Goal: Information Seeking & Learning: Learn about a topic

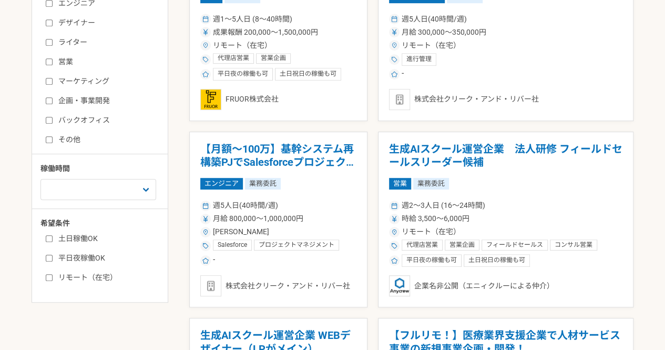
scroll to position [271, 0]
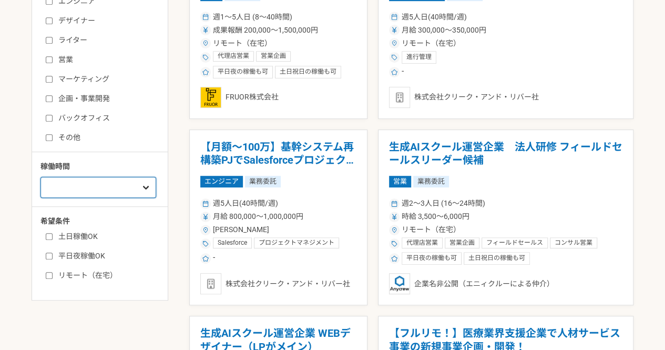
click at [99, 190] on select "週1人日（8時間）以下 週2人日（16時間）以下 週3人日（24時間）以下 週4人日（32時間）以下 週5人日（40時間）以下" at bounding box center [99, 187] width 116 height 21
select select "2"
click at [41, 177] on select "週1人日（8時間）以下 週2人日（16時間）以下 週3人日（24時間）以下 週4人日（32時間）以下 週5人日（40時間）以下" at bounding box center [99, 187] width 116 height 21
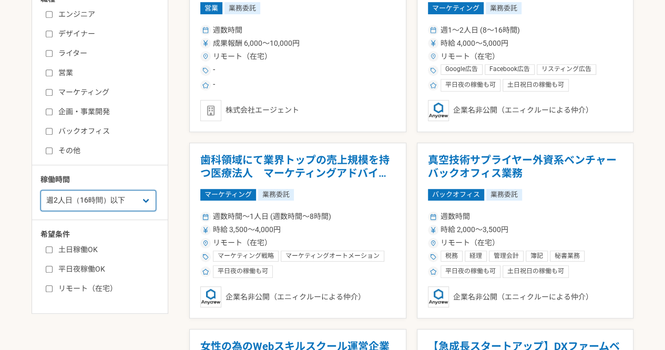
scroll to position [257, 0]
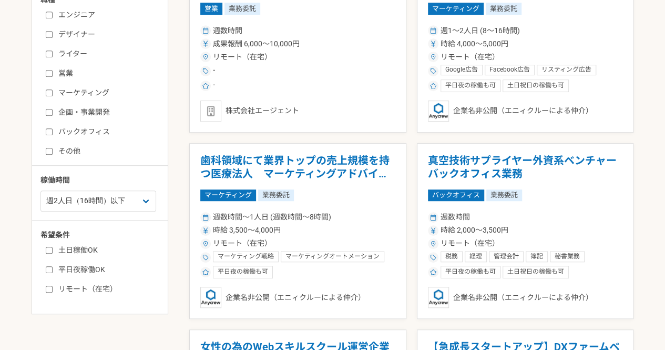
click at [49, 286] on input "リモート（在宅）" at bounding box center [49, 289] width 7 height 7
checkbox input "true"
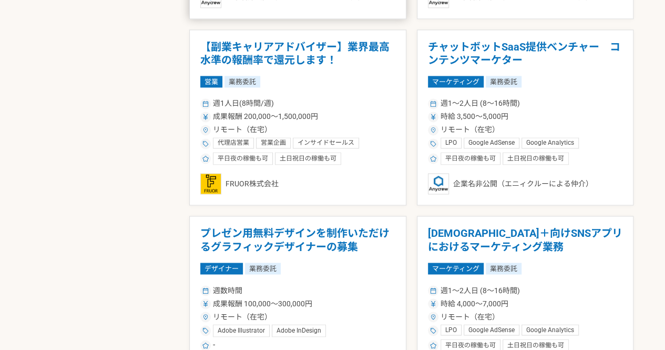
scroll to position [762, 0]
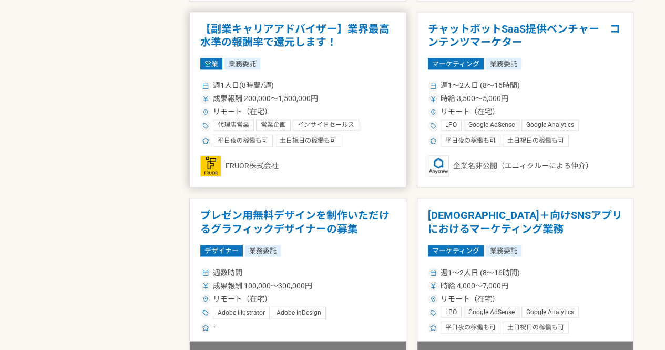
click at [286, 32] on h1 "【副業キャリアアドバイザー】業界最高水準の報酬率で還元します！" at bounding box center [297, 36] width 195 height 27
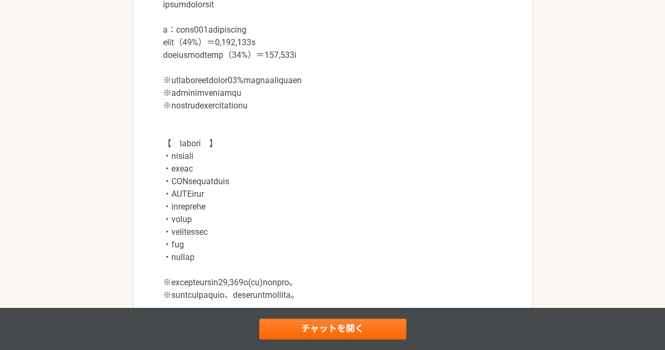
scroll to position [1049, 0]
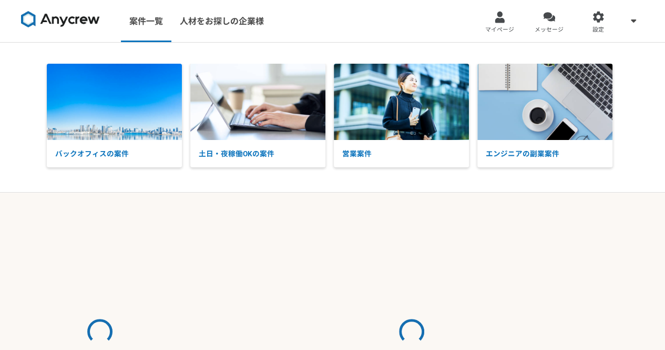
select select "2"
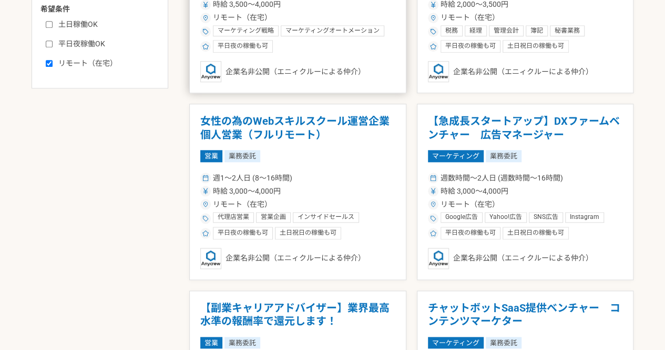
scroll to position [483, 0]
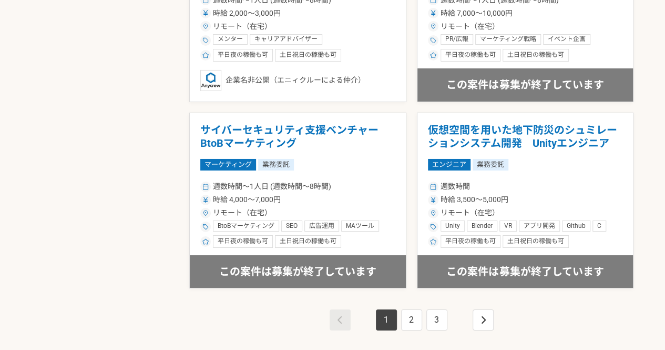
scroll to position [1781, 0]
click at [407, 317] on link "2" at bounding box center [411, 319] width 21 height 21
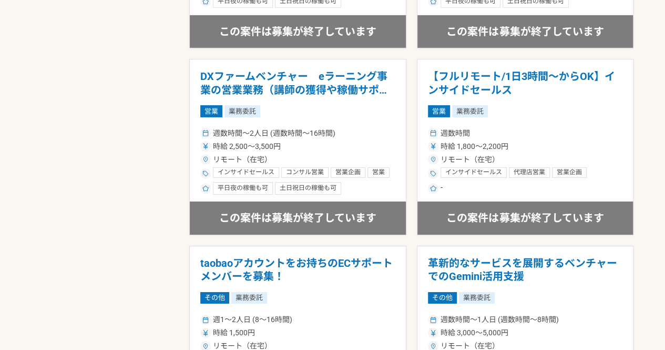
scroll to position [1649, 0]
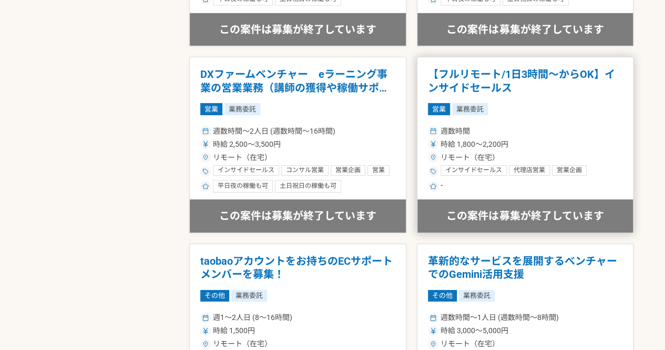
click at [481, 82] on h1 "【フルリモート/1日3時間～からOK】インサイドセールス" at bounding box center [525, 81] width 195 height 27
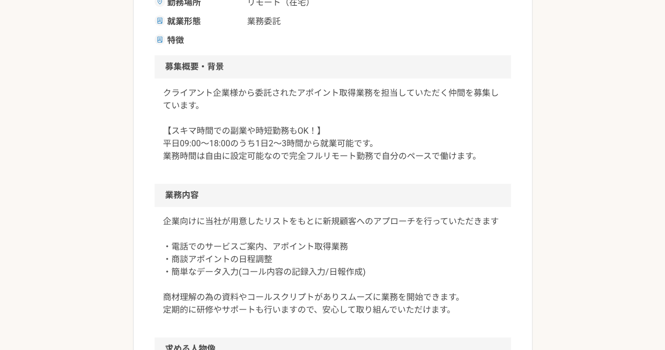
scroll to position [290, 0]
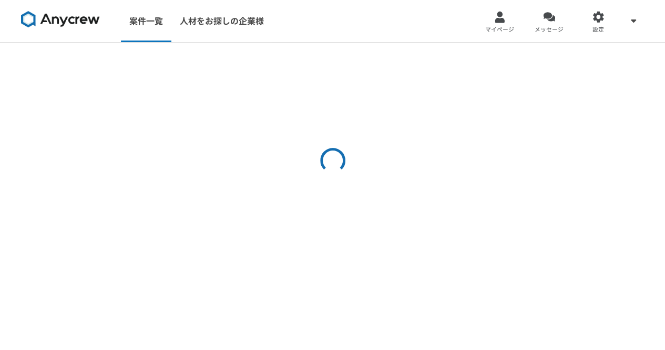
select select "2"
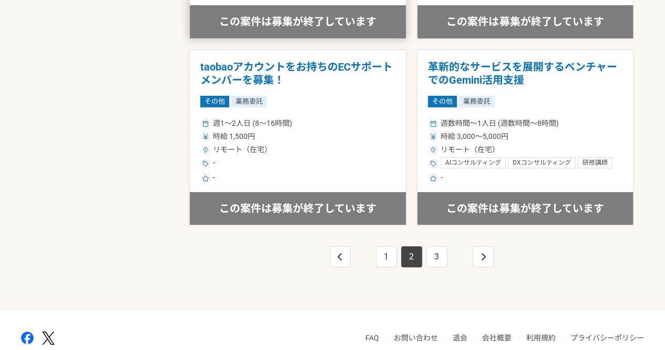
scroll to position [1844, 0]
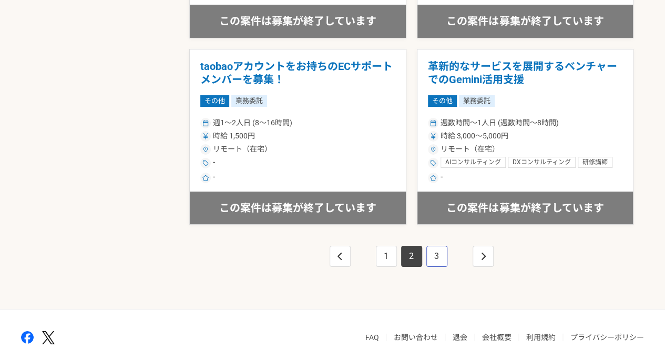
click at [437, 250] on link "3" at bounding box center [437, 256] width 21 height 21
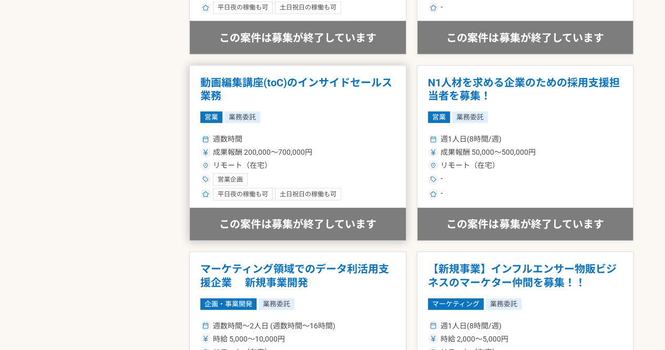
scroll to position [1268, 0]
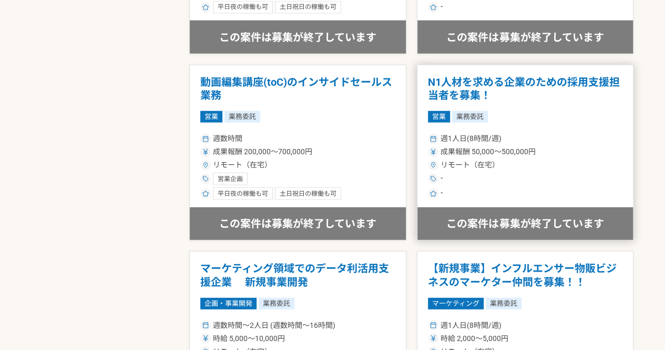
click at [446, 87] on h1 "N1人材を求める企業のための採用支援担当者を募集！" at bounding box center [525, 89] width 195 height 27
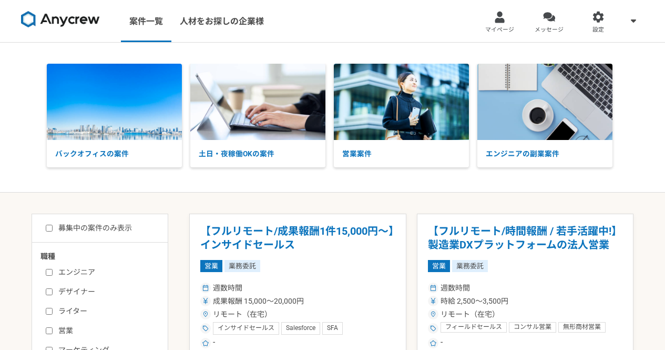
select select "2"
